Goal: Navigation & Orientation: Find specific page/section

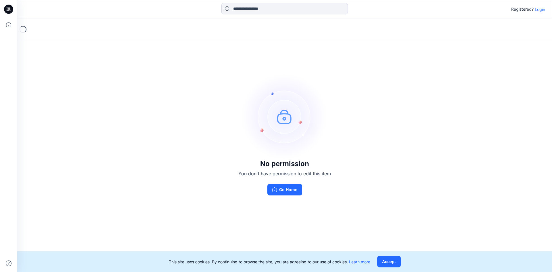
click at [540, 11] on p "Login" at bounding box center [539, 9] width 10 height 6
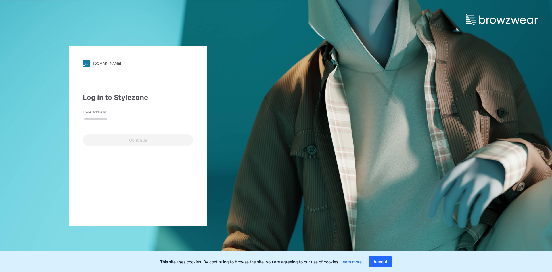
click at [108, 116] on input "Email Address" at bounding box center [138, 119] width 110 height 9
click at [103, 119] on input "Email Address" at bounding box center [138, 119] width 110 height 9
paste input "**********"
type input "**********"
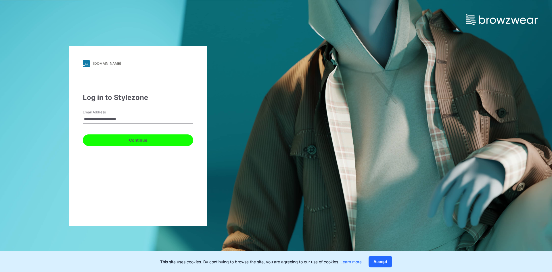
click at [131, 142] on button "Continue" at bounding box center [138, 139] width 110 height 11
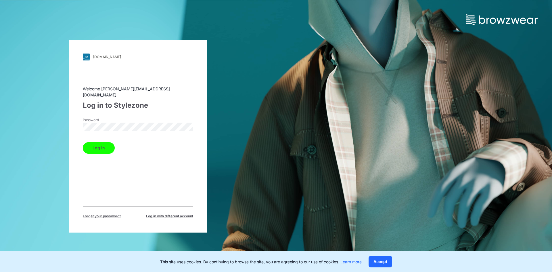
click at [107, 142] on button "Log in" at bounding box center [99, 147] width 32 height 11
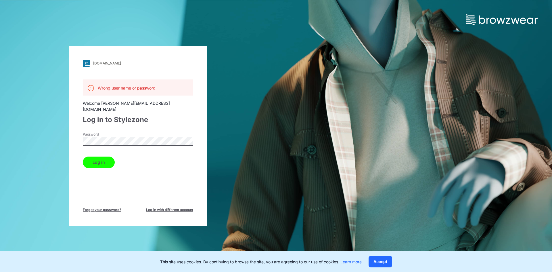
click at [95, 233] on div "[DOMAIN_NAME] Loading... Wrong user name or password Welcome [PERSON_NAME][EMAI…" at bounding box center [138, 136] width 276 height 272
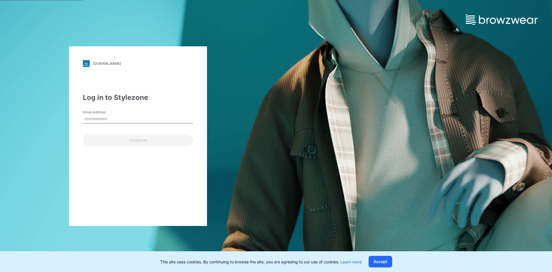
click at [109, 121] on input "Email Address" at bounding box center [138, 119] width 110 height 9
type input "**********"
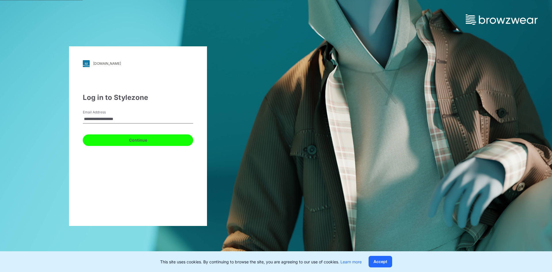
click at [136, 142] on button "Continue" at bounding box center [138, 139] width 110 height 11
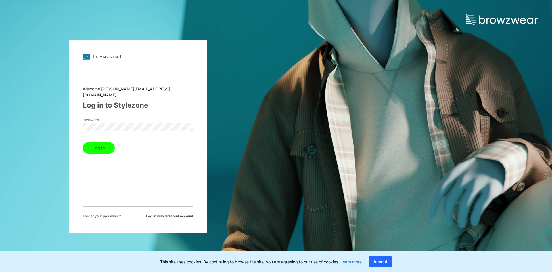
click at [94, 145] on button "Log in" at bounding box center [99, 147] width 32 height 11
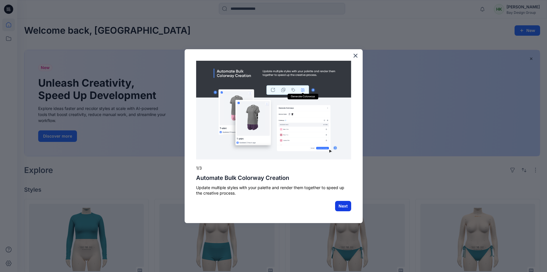
click at [343, 207] on button "Next" at bounding box center [343, 206] width 16 height 10
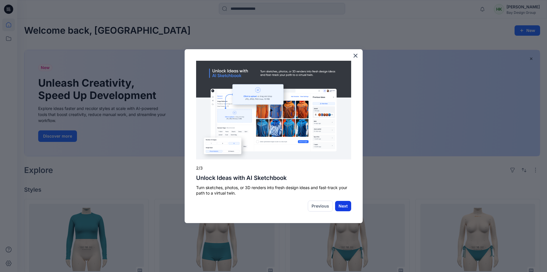
click at [347, 206] on button "Next" at bounding box center [343, 206] width 16 height 10
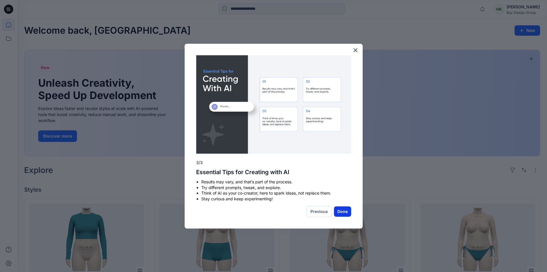
click at [342, 211] on button "Done" at bounding box center [342, 211] width 17 height 10
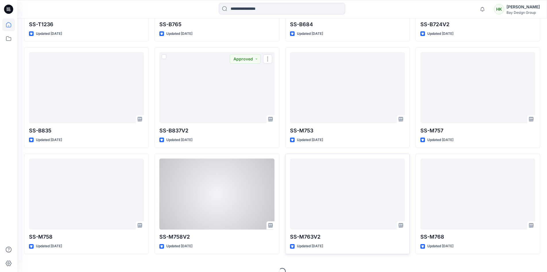
scroll to position [259, 0]
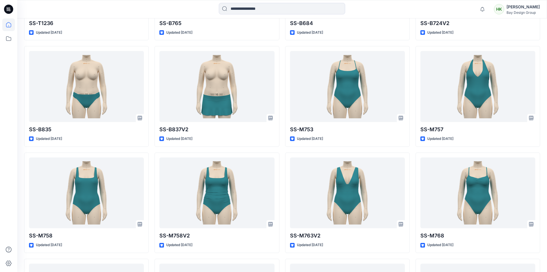
click at [363, 6] on div at bounding box center [282, 9] width 265 height 13
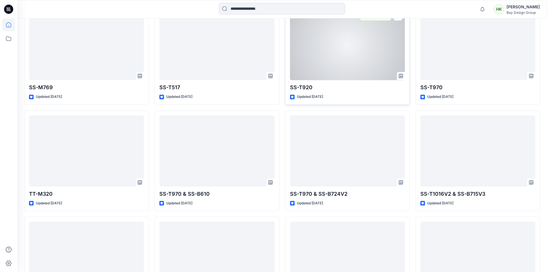
scroll to position [546, 0]
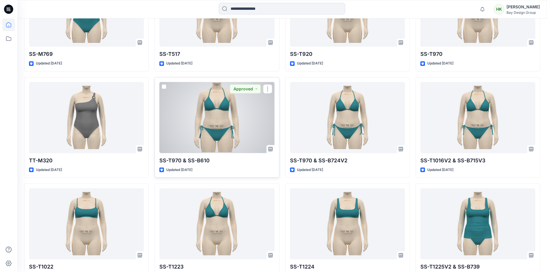
click at [232, 117] on div at bounding box center [216, 117] width 115 height 71
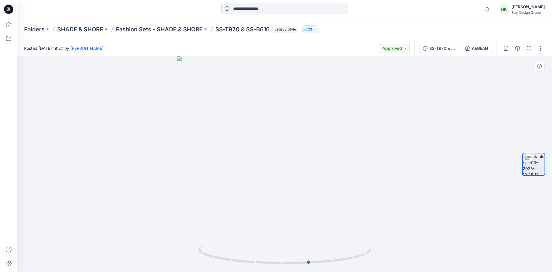
drag, startPoint x: 309, startPoint y: 198, endPoint x: 334, endPoint y: 187, distance: 27.3
click at [334, 187] on div at bounding box center [284, 163] width 534 height 215
click at [531, 47] on button "button" at bounding box center [528, 48] width 9 height 9
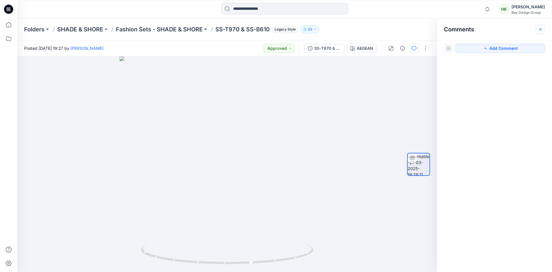
click at [541, 27] on icon "button" at bounding box center [540, 29] width 5 height 5
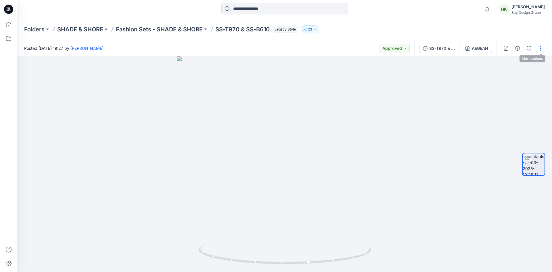
click at [538, 47] on button "button" at bounding box center [540, 48] width 9 height 9
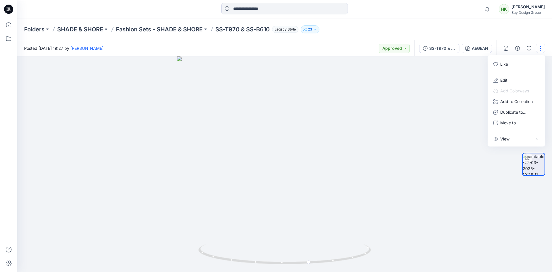
click at [485, 16] on div "Notifications Mark all as read View all notifications HK [PERSON_NAME] Bay Desi…" at bounding box center [284, 9] width 534 height 18
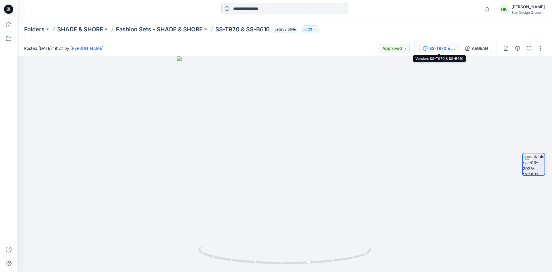
click at [445, 48] on div "SS-T970 & SS-B610" at bounding box center [442, 48] width 26 height 6
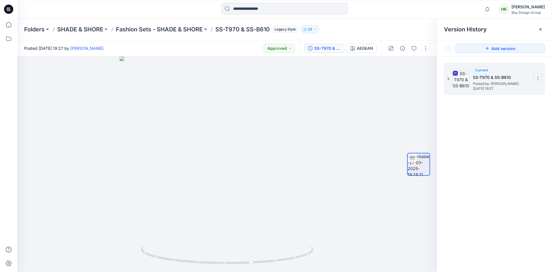
click at [540, 80] on icon at bounding box center [537, 78] width 5 height 5
click at [515, 86] on span "Download Source BW File" at bounding box center [508, 89] width 48 height 7
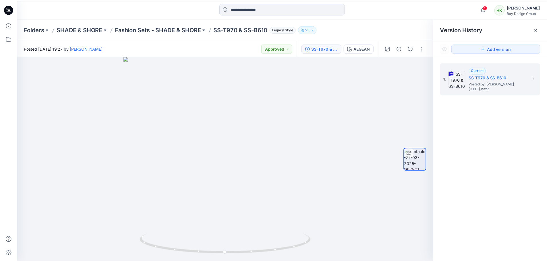
scroll to position [52, 0]
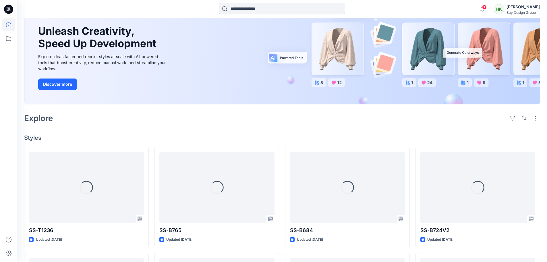
click at [262, 6] on input at bounding box center [282, 8] width 126 height 11
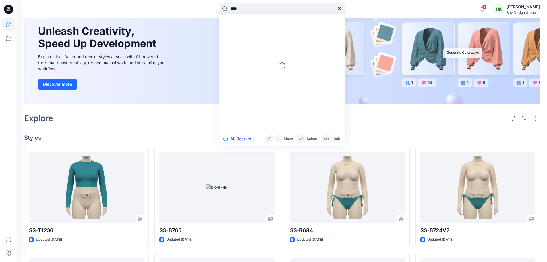
drag, startPoint x: 257, startPoint y: 9, endPoint x: 198, endPoint y: 10, distance: 58.3
click at [198, 10] on div "**** Loading... All Results Move Select esc Quit" at bounding box center [282, 9] width 265 height 13
type input "****"
click at [258, 31] on link "SS- B549" at bounding box center [282, 31] width 124 height 11
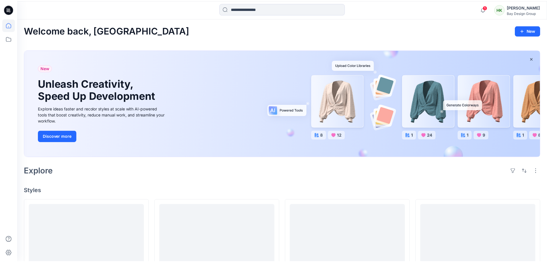
scroll to position [52, 0]
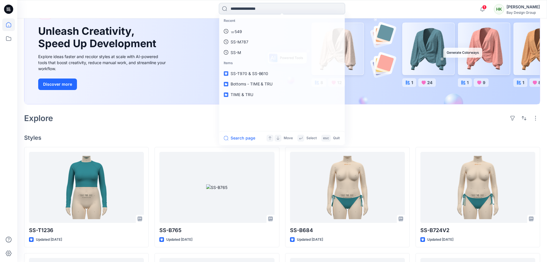
click at [265, 9] on input at bounding box center [282, 8] width 126 height 11
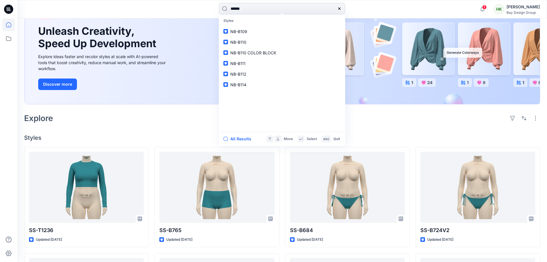
type input "*******"
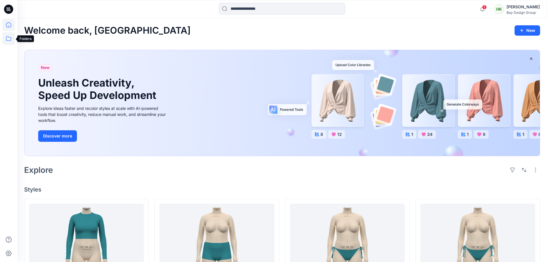
click at [7, 39] on icon at bounding box center [8, 38] width 13 height 13
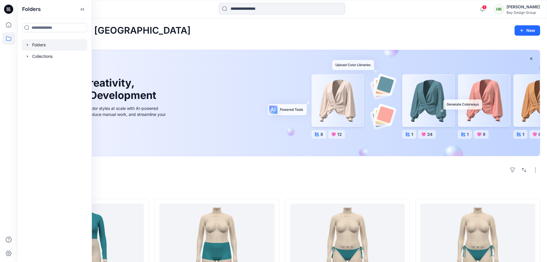
click at [32, 43] on div at bounding box center [55, 44] width 66 height 11
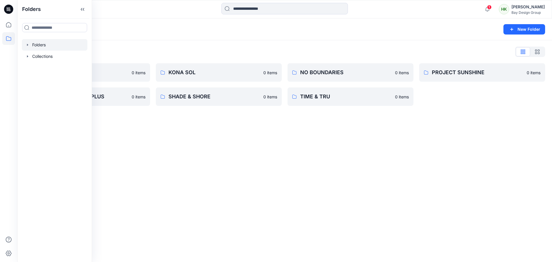
click at [27, 44] on icon "button" at bounding box center [27, 45] width 5 height 5
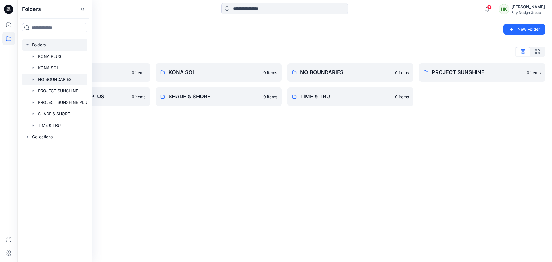
click at [67, 85] on div at bounding box center [57, 79] width 71 height 11
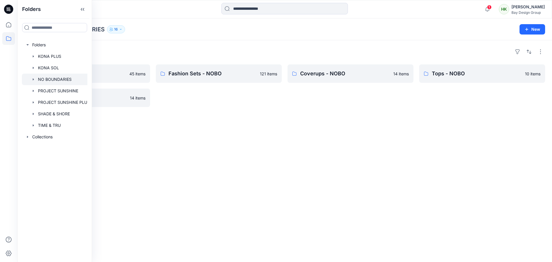
click at [234, 190] on div "Folders One Pieces - NOBO 45 items Bottoms - NOBO 14 items Fashion Sets - NOBO …" at bounding box center [284, 151] width 534 height 222
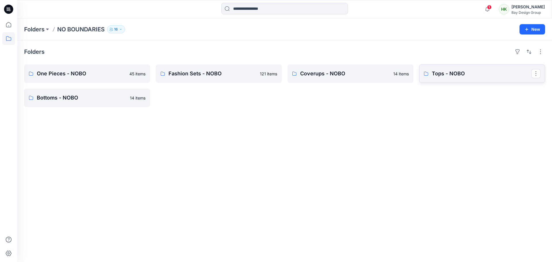
click at [442, 74] on p "Tops - NOBO" at bounding box center [481, 74] width 99 height 8
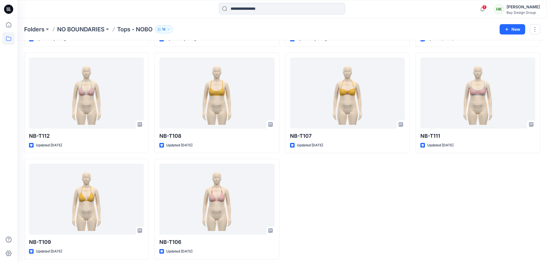
scroll to position [122, 0]
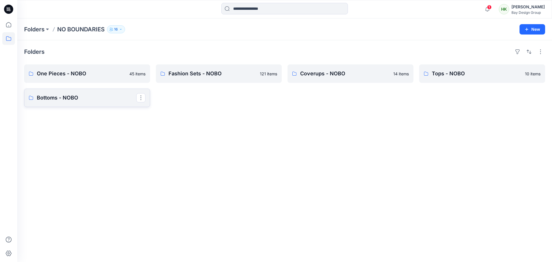
click at [56, 101] on p "Bottoms - NOBO" at bounding box center [86, 98] width 99 height 8
click at [203, 77] on p "Fashion Sets - NOBO" at bounding box center [217, 74] width 99 height 8
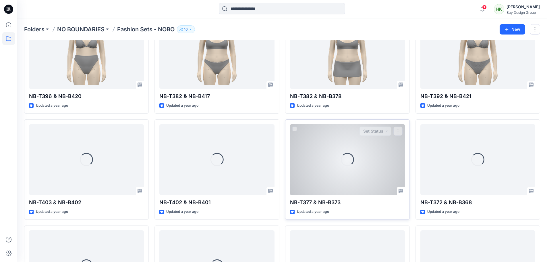
scroll to position [923, 0]
